Goal: Transaction & Acquisition: Book appointment/travel/reservation

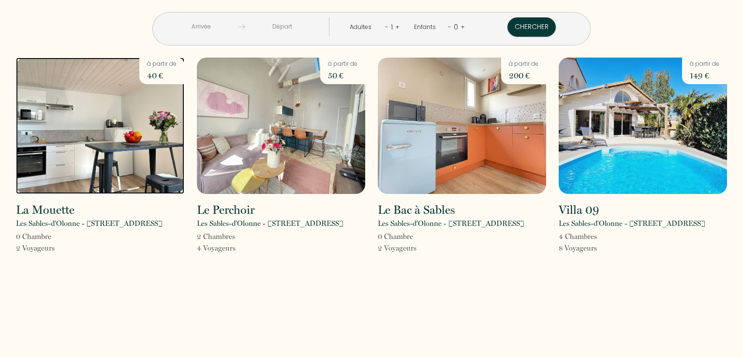
click at [163, 155] on img at bounding box center [100, 126] width 168 height 136
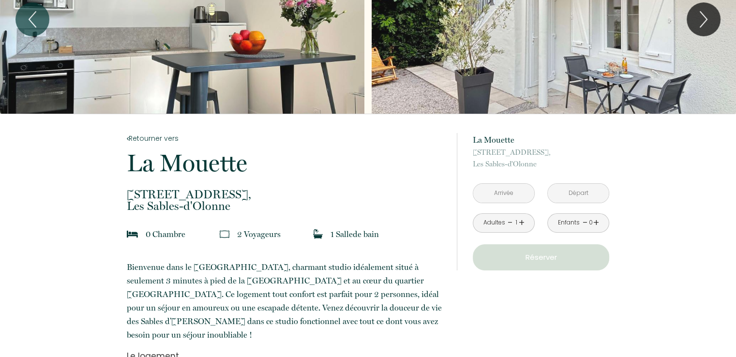
scroll to position [242, 0]
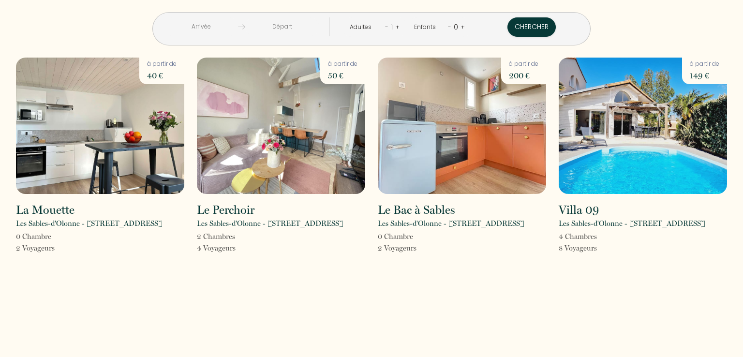
click at [395, 26] on link "+" at bounding box center [397, 26] width 4 height 9
click at [396, 26] on link "+" at bounding box center [398, 26] width 4 height 9
click at [509, 25] on button "Chercher" at bounding box center [533, 26] width 48 height 19
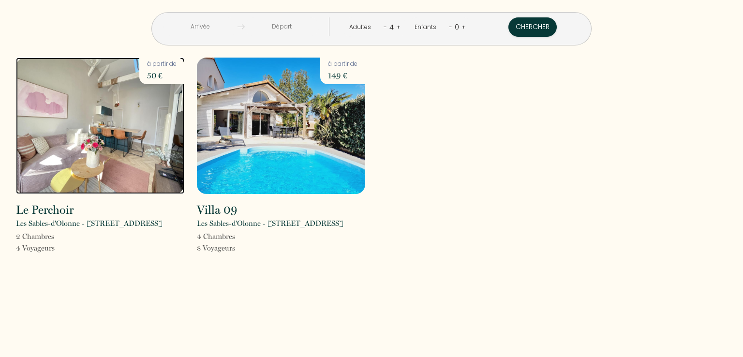
click at [36, 143] on img at bounding box center [100, 126] width 168 height 136
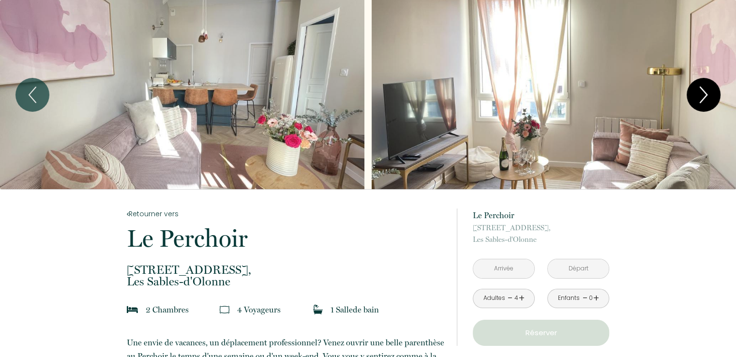
click at [705, 90] on icon "Next" at bounding box center [704, 94] width 20 height 29
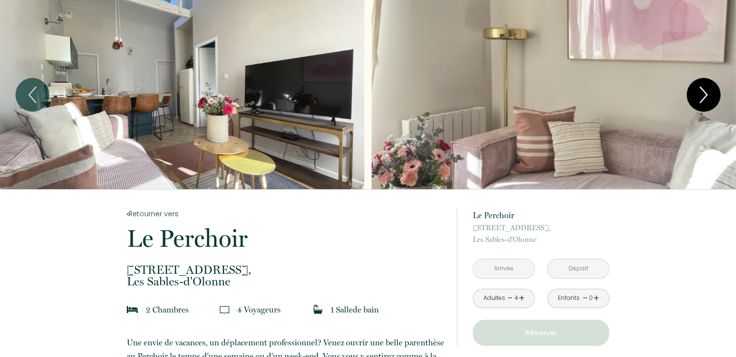
click at [705, 90] on icon "Next" at bounding box center [704, 94] width 20 height 29
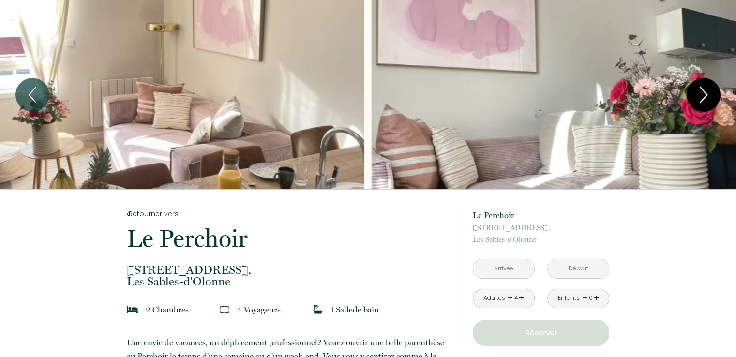
click at [705, 90] on icon "Next" at bounding box center [704, 94] width 20 height 29
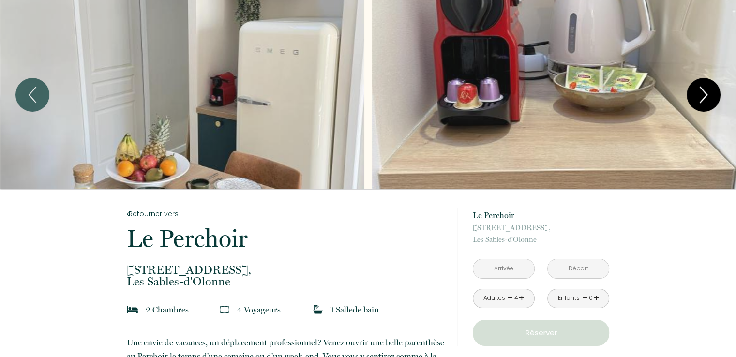
click at [705, 90] on icon "Next" at bounding box center [704, 94] width 20 height 29
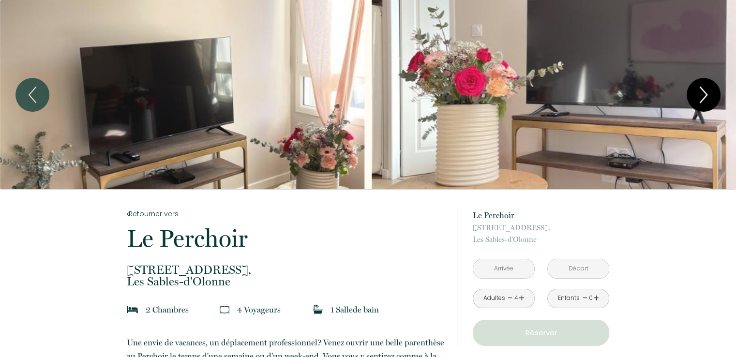
click at [705, 90] on icon "Next" at bounding box center [704, 94] width 20 height 29
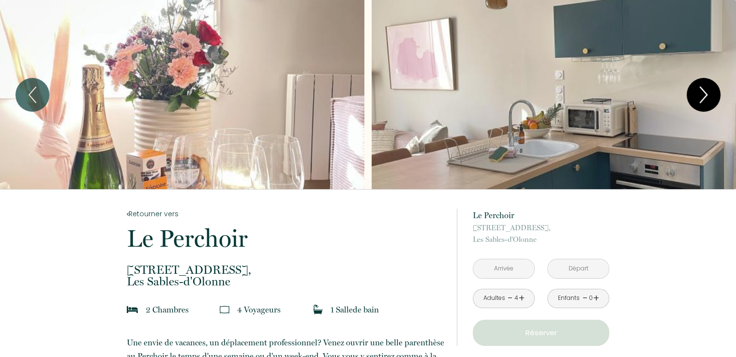
click at [705, 90] on icon "Next" at bounding box center [704, 94] width 20 height 29
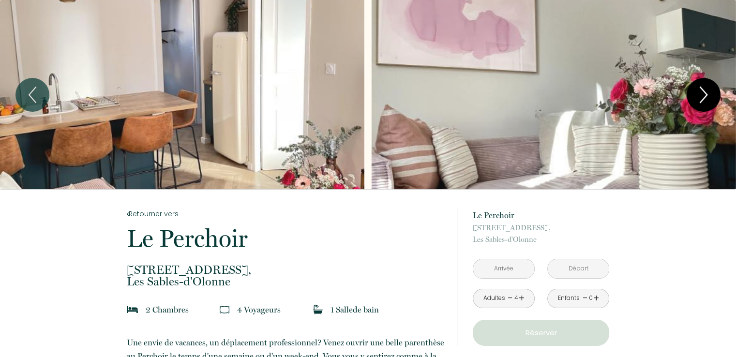
click at [705, 90] on icon "Next" at bounding box center [704, 94] width 20 height 29
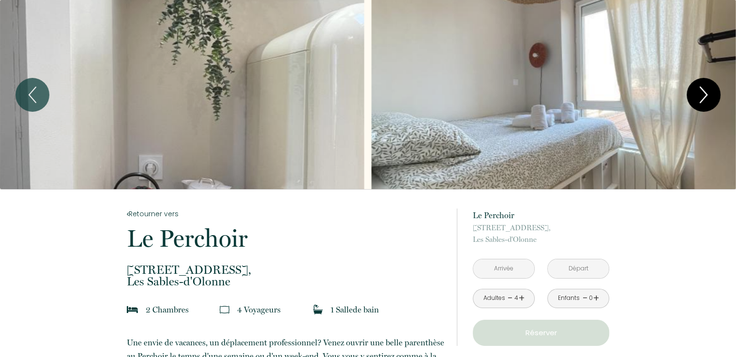
click at [705, 90] on icon "Next" at bounding box center [704, 94] width 20 height 29
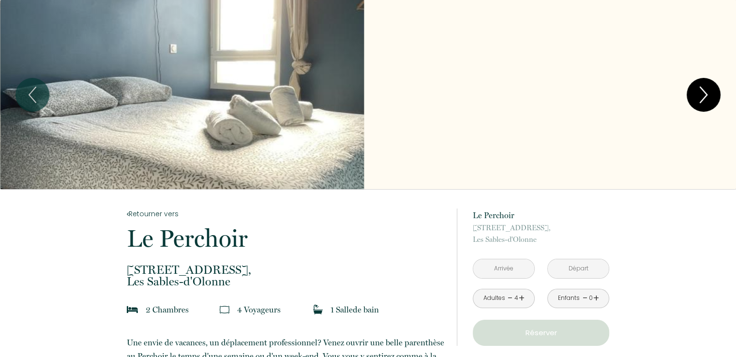
click at [705, 90] on icon "Next" at bounding box center [704, 94] width 20 height 29
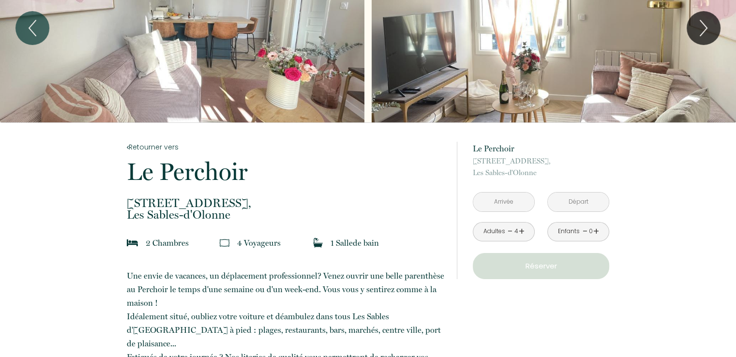
scroll to position [290, 0]
